Goal: Task Accomplishment & Management: Complete application form

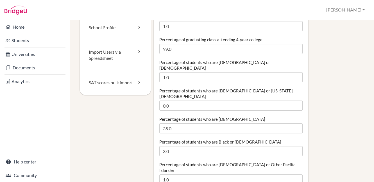
scroll to position [79, 0]
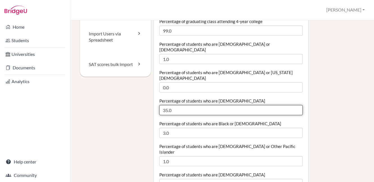
click at [167, 105] on input "35.0" at bounding box center [231, 110] width 143 height 10
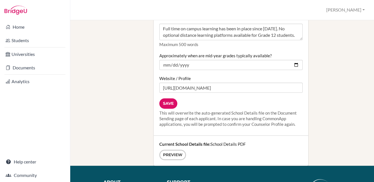
scroll to position [752, 0]
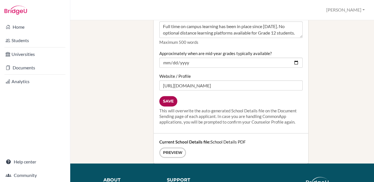
type input "40.0"
click at [166, 96] on input "Save" at bounding box center [169, 101] width 18 height 10
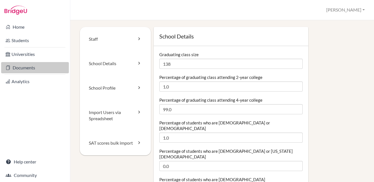
click at [16, 67] on link "Documents" at bounding box center [35, 67] width 68 height 11
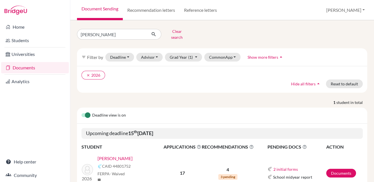
click at [111, 155] on link "[PERSON_NAME]" at bounding box center [115, 158] width 35 height 7
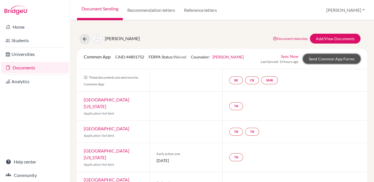
click at [309, 60] on link "Send Common App Forms" at bounding box center [332, 59] width 58 height 10
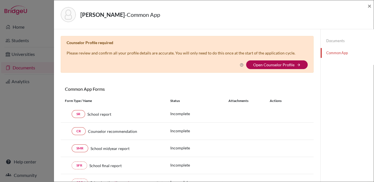
click at [273, 63] on link "Open Counselor Profile" at bounding box center [273, 64] width 41 height 5
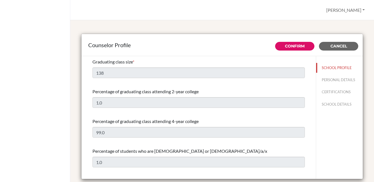
select select "0"
select select "352621"
click at [325, 81] on button "PERSONAL DETAILS" at bounding box center [339, 80] width 47 height 10
type input "[PERSON_NAME]"
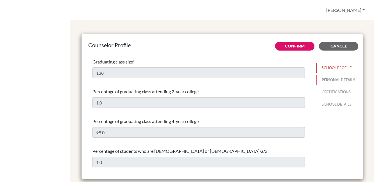
type input "Director of University Counseling"
type input "971.255-615-67"
type input "[EMAIL_ADDRESS][DOMAIN_NAME]"
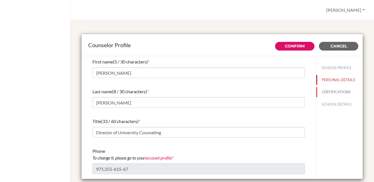
click at [318, 92] on button "CERTIFICATIONS" at bounding box center [339, 92] width 47 height 10
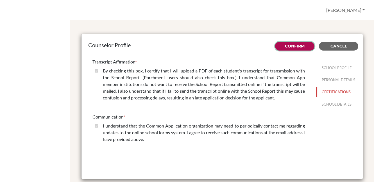
click at [297, 48] on link "Confirm" at bounding box center [295, 46] width 20 height 5
